Goal: Information Seeking & Learning: Learn about a topic

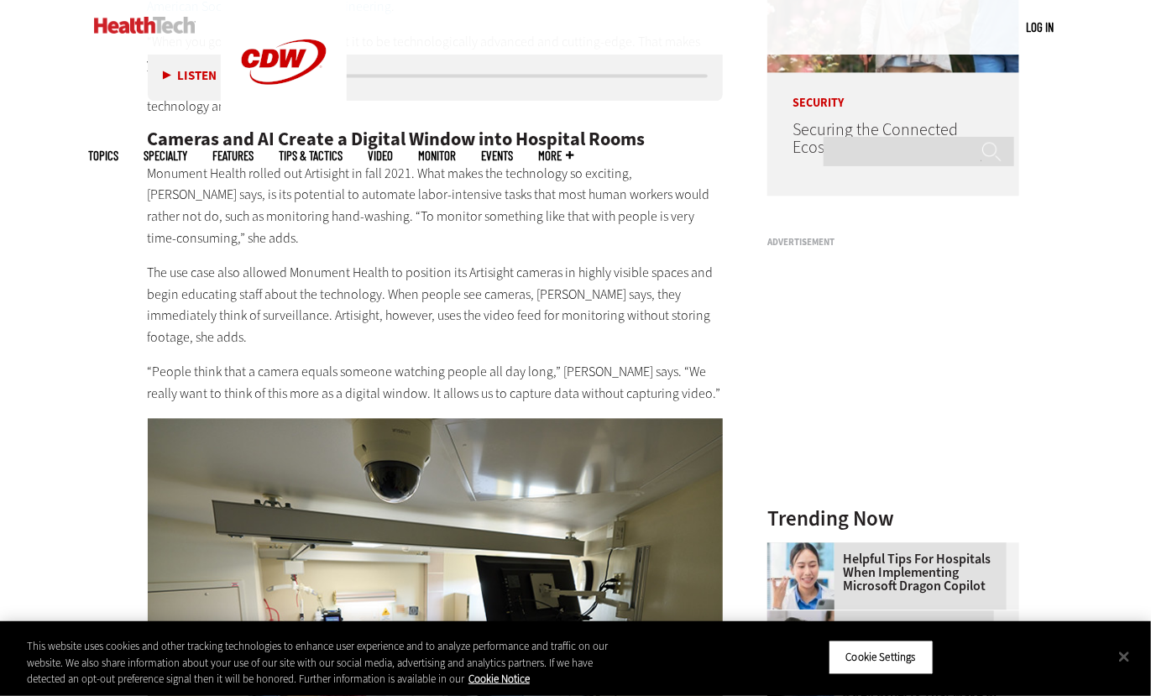
scroll to position [1453, 0]
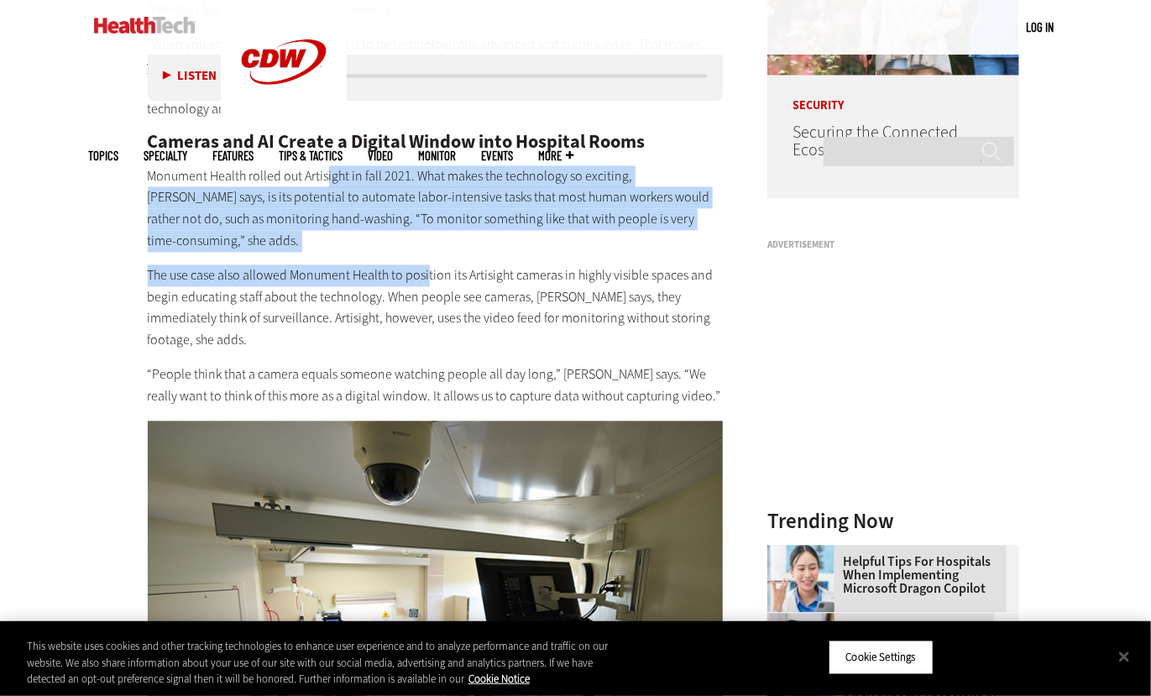
drag, startPoint x: 328, startPoint y: 145, endPoint x: 427, endPoint y: 233, distance: 133.3
click at [427, 265] on p "The use case also allowed Monument Health to position its Artisight cameras in …" at bounding box center [436, 308] width 576 height 86
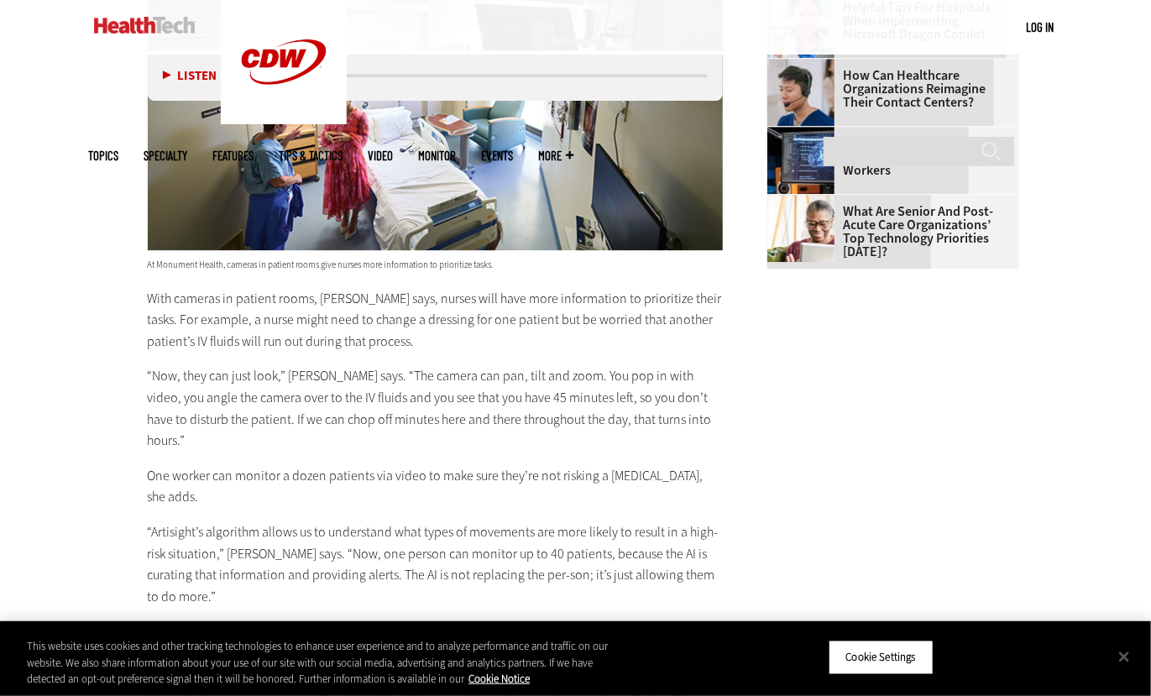
scroll to position [2007, 0]
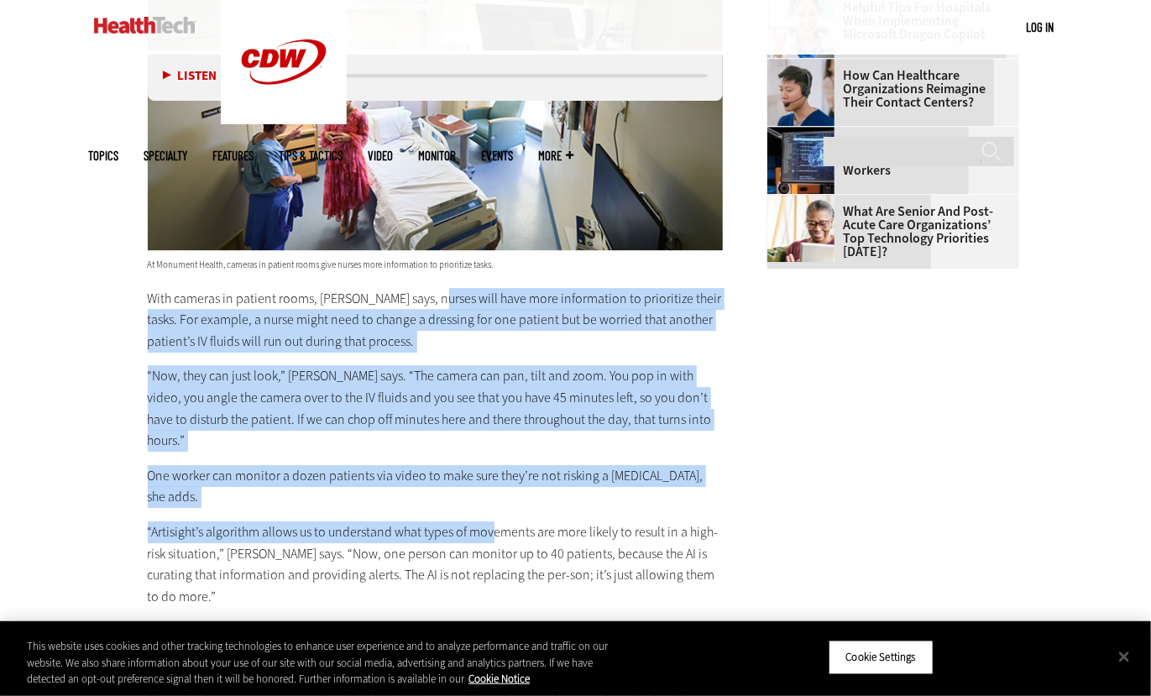
drag, startPoint x: 427, startPoint y: 233, endPoint x: 491, endPoint y: 430, distance: 206.6
click at [491, 430] on div "At Monument Health, cameras in patient rooms give nurses more ­information to ­…" at bounding box center [436, 574] width 576 height 643
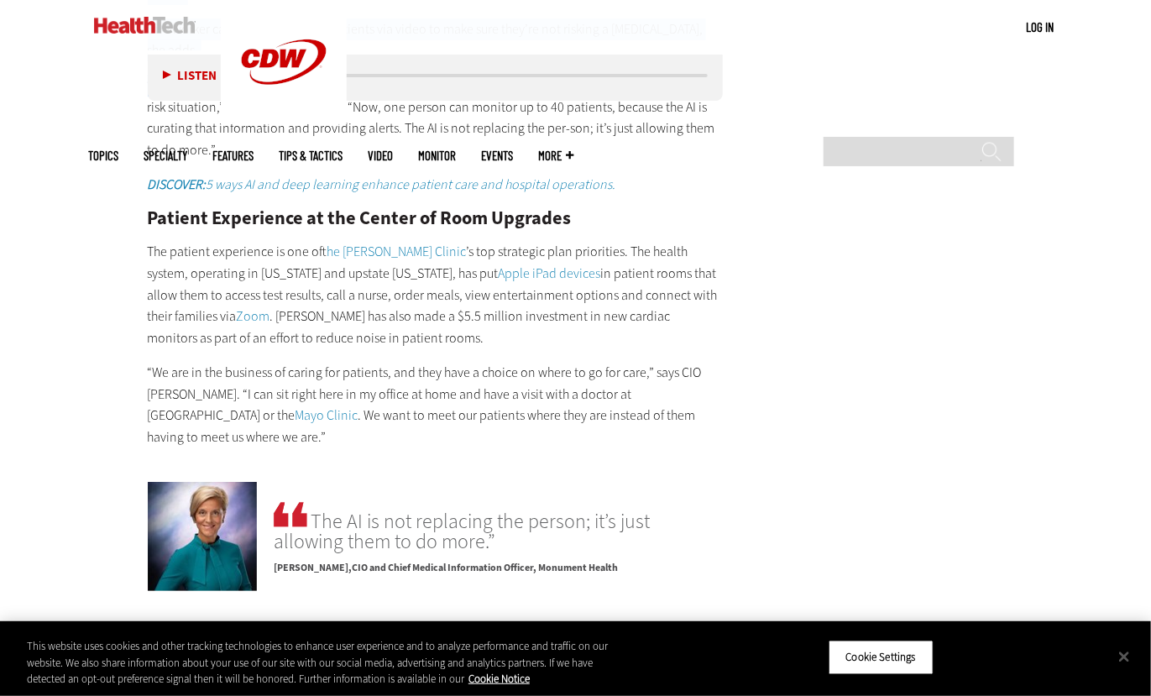
scroll to position [2456, 0]
click at [249, 239] on p "The patient experience is one of the [PERSON_NAME] Clinic ’s top strategic plan…" at bounding box center [436, 293] width 576 height 108
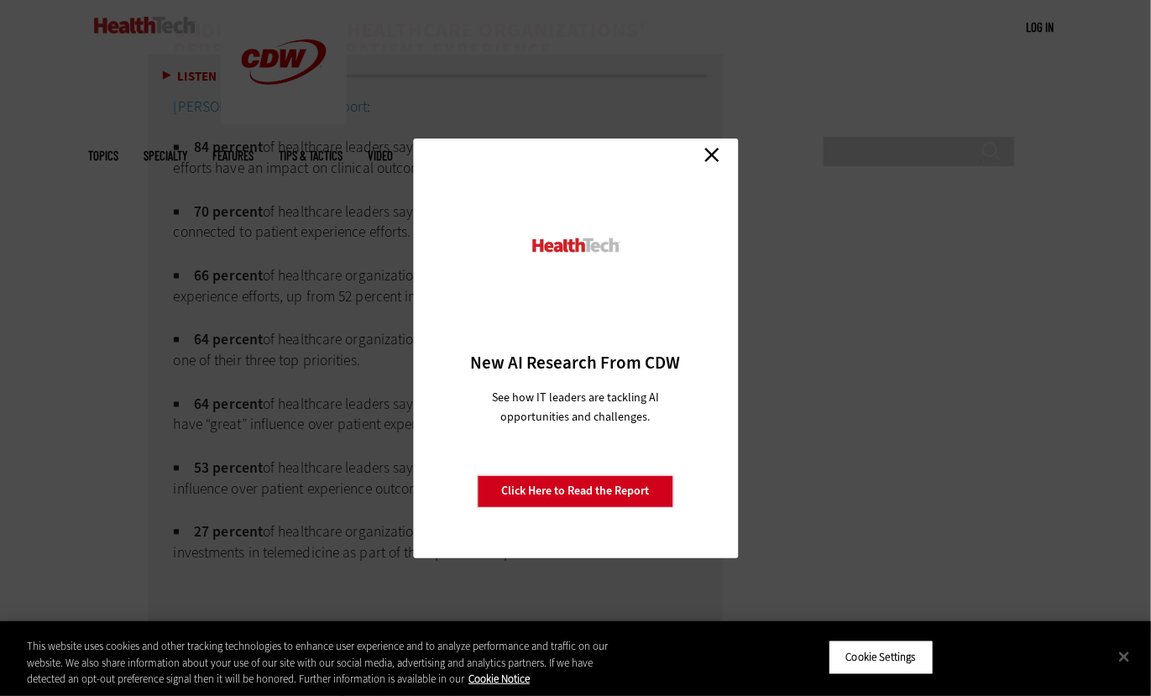
scroll to position [3890, 0]
click at [709, 149] on link "Close" at bounding box center [712, 155] width 25 height 25
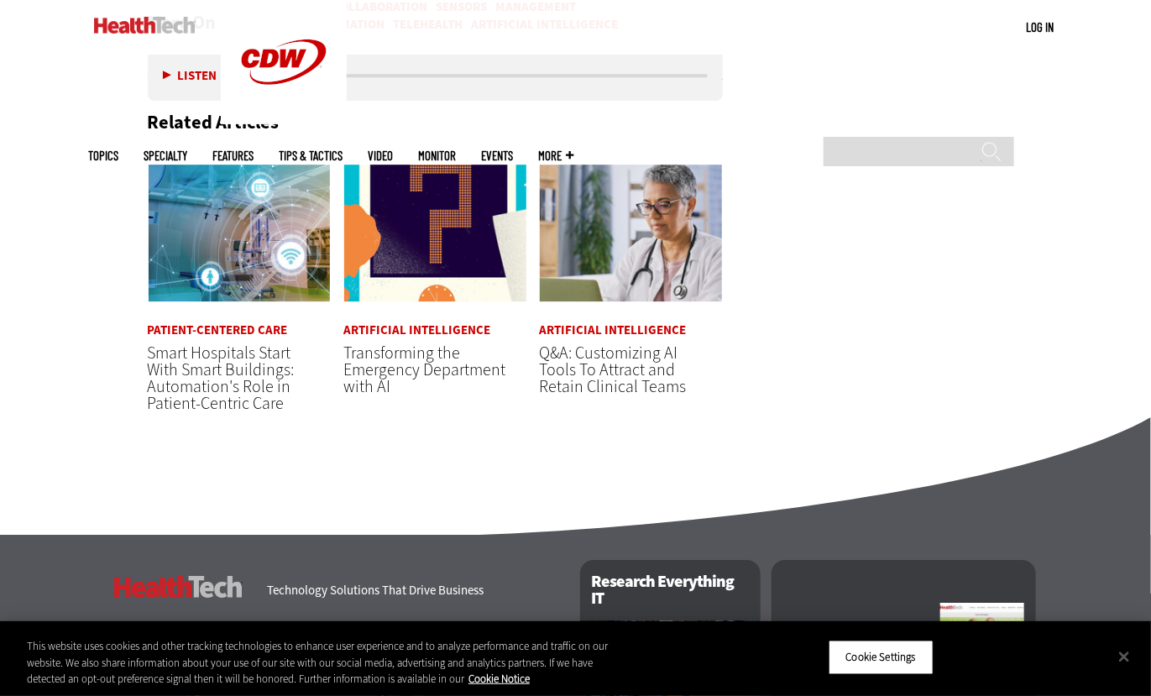
scroll to position [4744, 0]
